Goal: Task Accomplishment & Management: Manage account settings

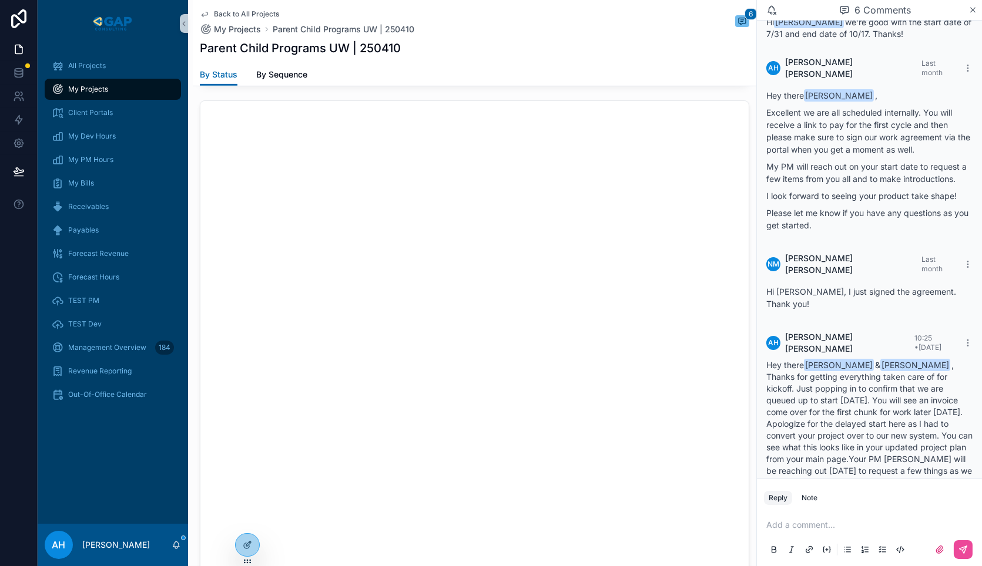
scroll to position [1049, 0]
click at [77, 185] on span "My Bills" at bounding box center [81, 183] width 26 height 9
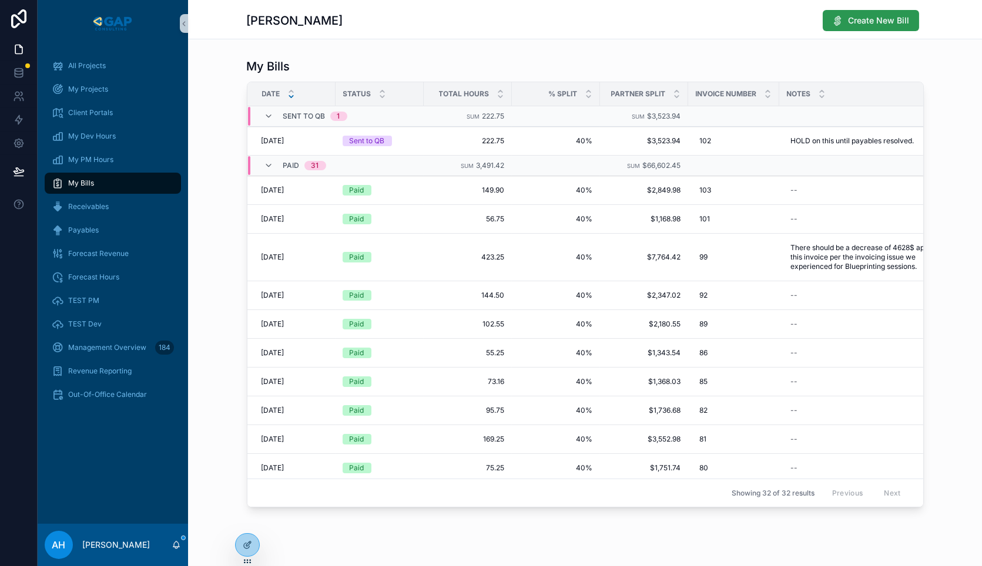
click at [861, 27] on button "Create New Bill" at bounding box center [871, 20] width 96 height 21
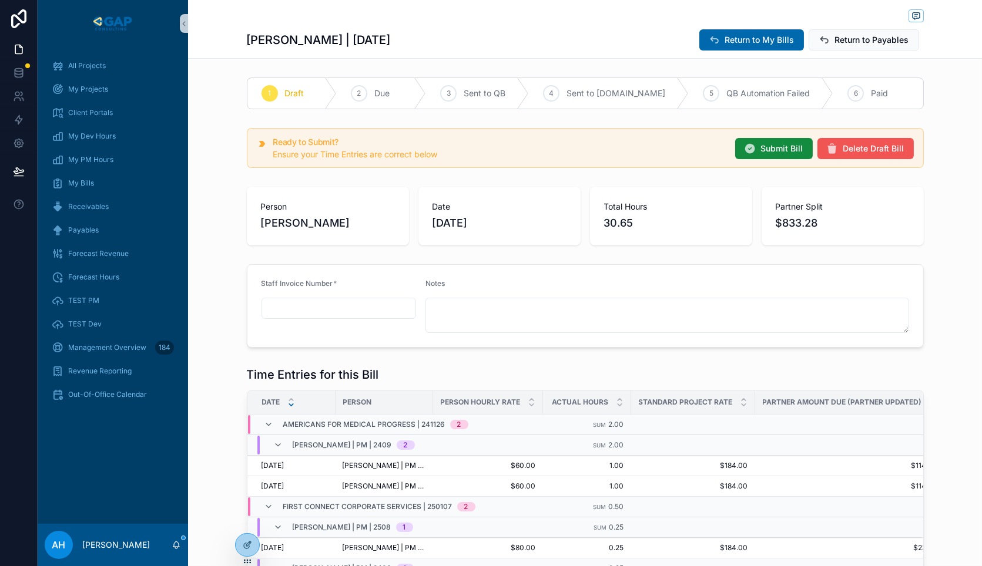
click at [878, 149] on span "Delete Draft Bill" at bounding box center [873, 149] width 61 height 12
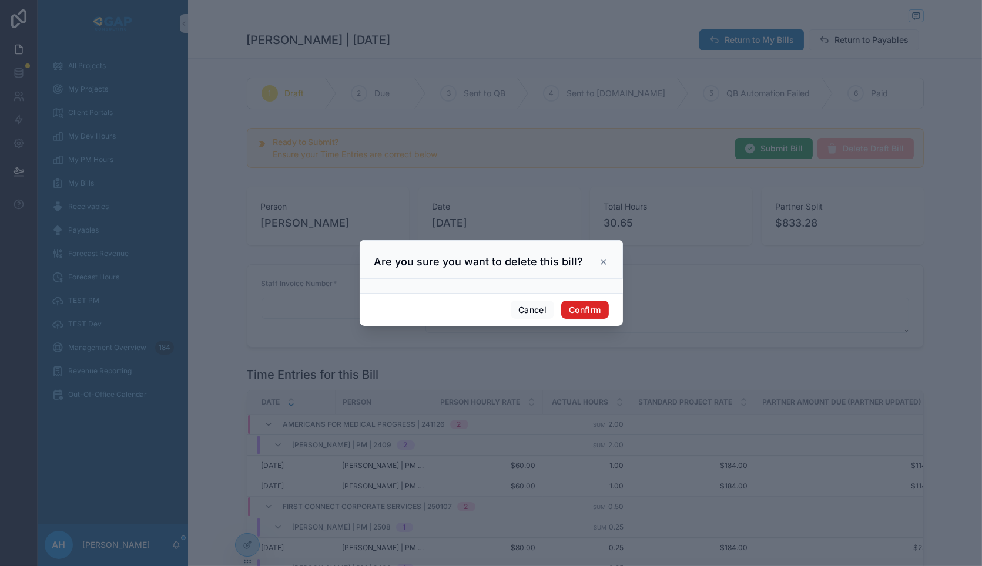
click at [589, 308] on button "Confirm" at bounding box center [584, 310] width 47 height 19
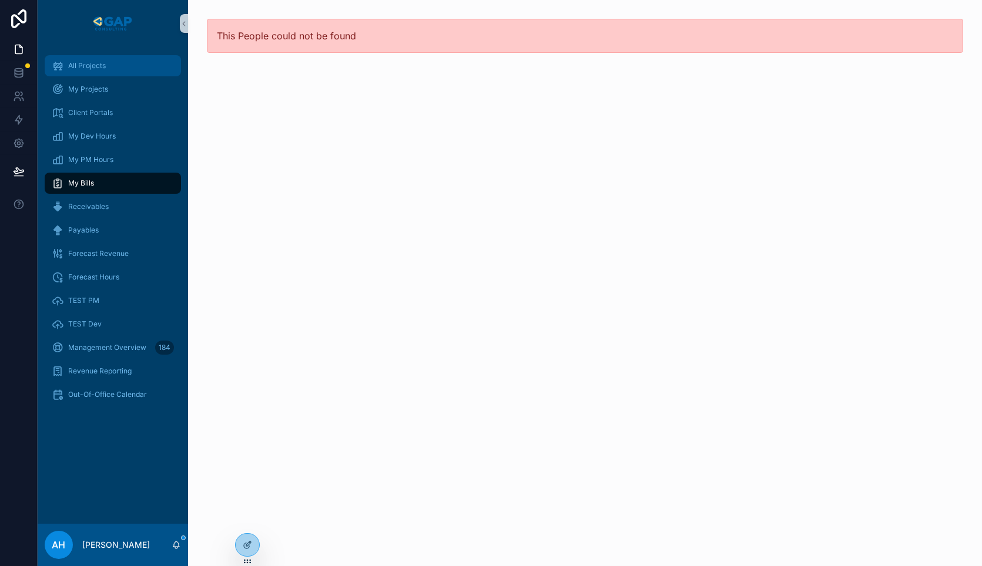
click at [88, 63] on span "All Projects" at bounding box center [87, 65] width 38 height 9
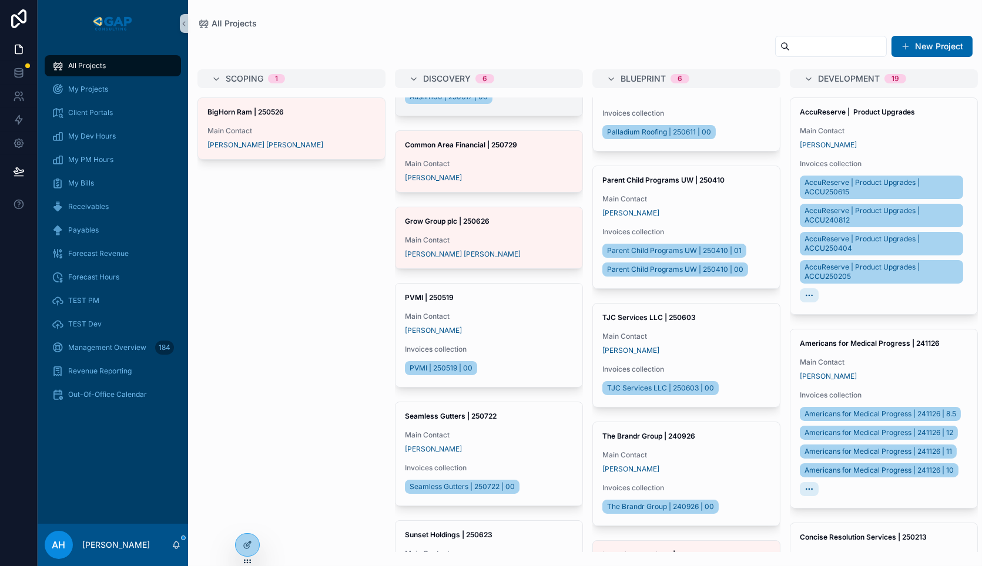
scroll to position [175, 0]
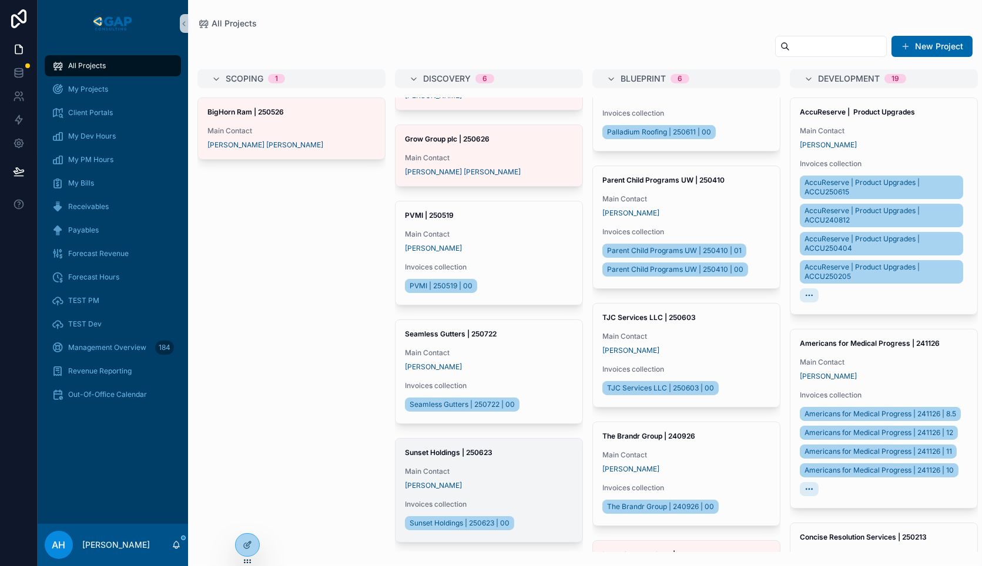
click at [480, 481] on div "Alex Harrington" at bounding box center [489, 485] width 168 height 9
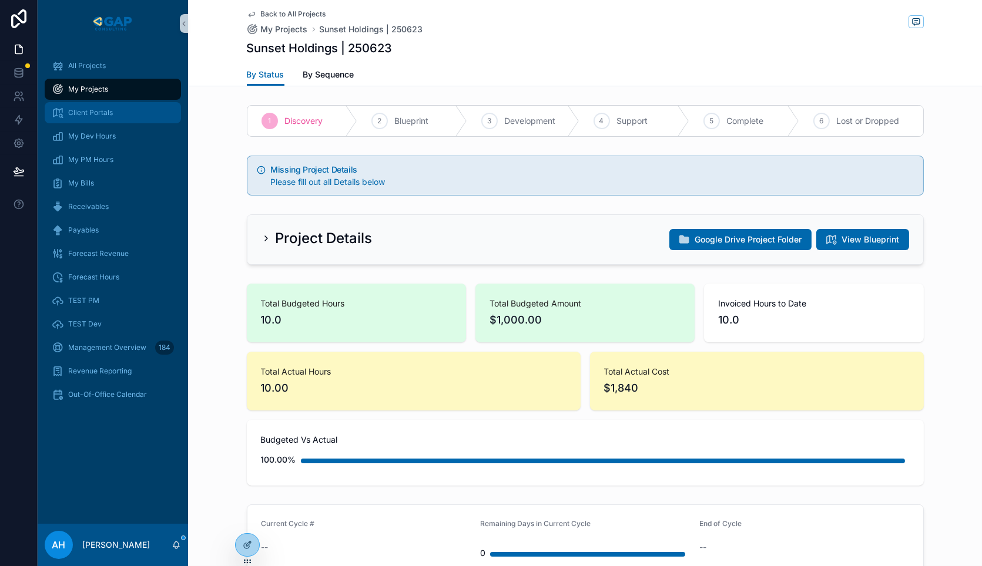
click at [93, 113] on span "Client Portals" at bounding box center [90, 112] width 45 height 9
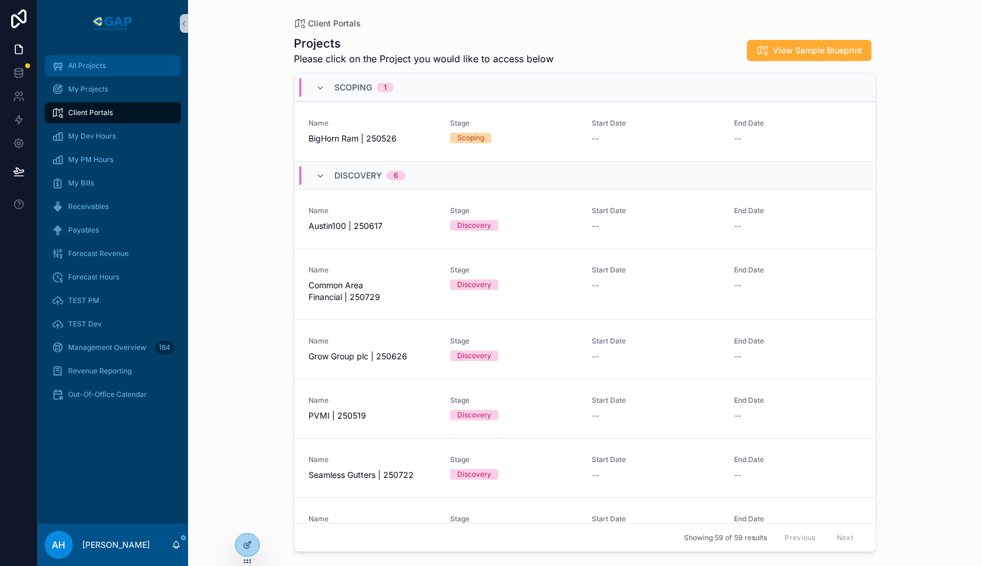
click at [92, 64] on span "All Projects" at bounding box center [87, 65] width 38 height 9
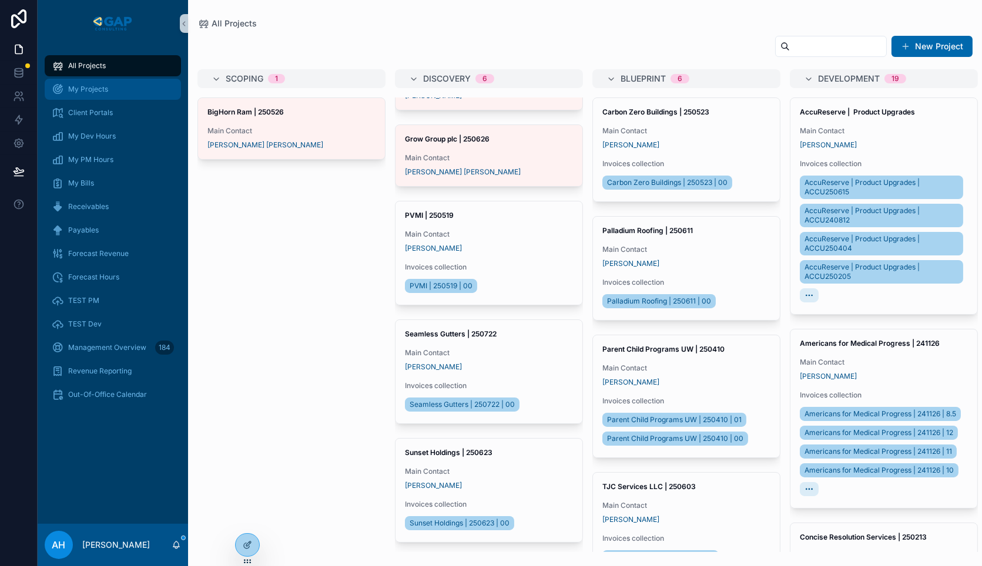
click at [85, 95] on div "My Projects" at bounding box center [113, 89] width 122 height 19
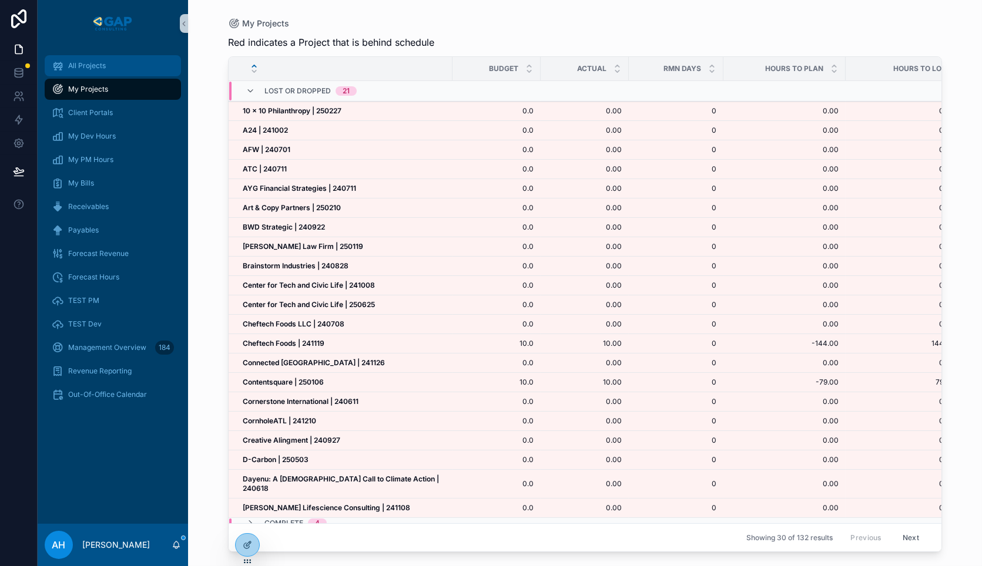
click at [95, 71] on div "All Projects" at bounding box center [113, 65] width 122 height 19
